Goal: Find specific page/section: Find specific page/section

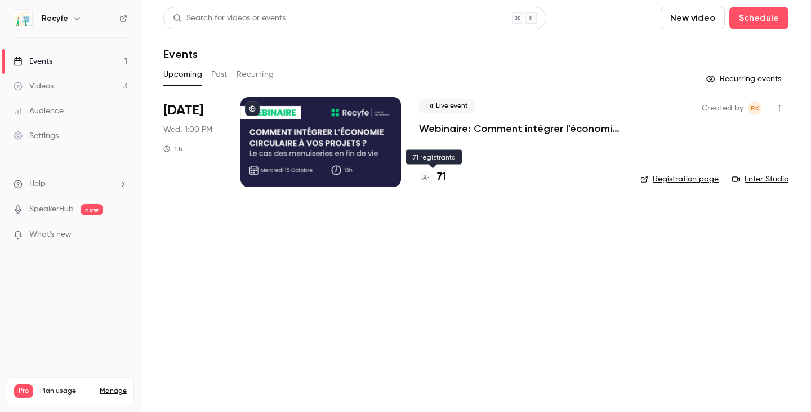
click at [439, 183] on h4 "71" at bounding box center [441, 177] width 9 height 15
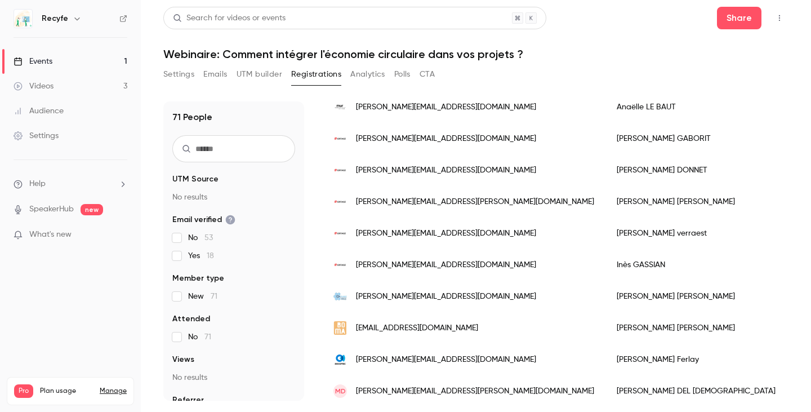
scroll to position [1394, 0]
